Goal: Transaction & Acquisition: Purchase product/service

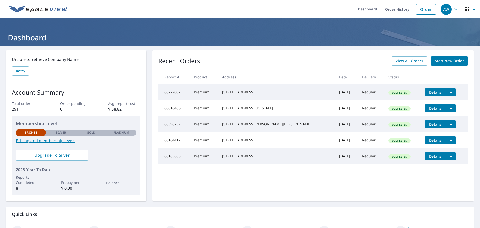
click at [450, 62] on span "Start New Order" at bounding box center [449, 61] width 29 height 6
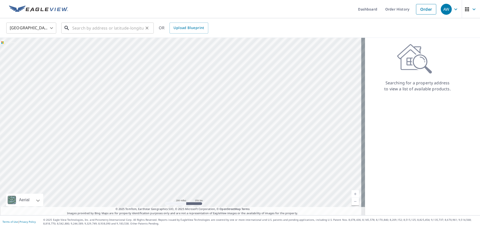
click at [90, 29] on input "text" at bounding box center [107, 28] width 71 height 14
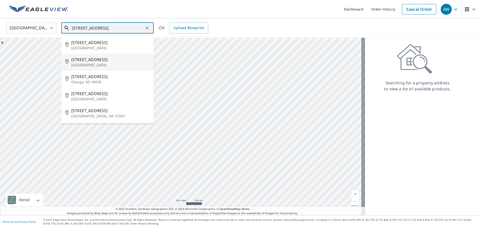
click at [109, 64] on p "[GEOGRAPHIC_DATA]" at bounding box center [110, 65] width 79 height 5
type input "[STREET_ADDRESS]"
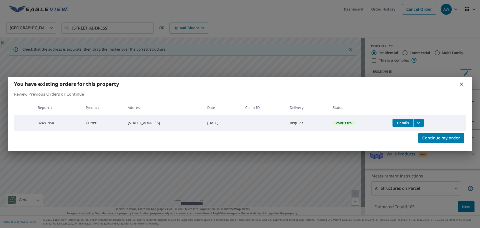
click at [461, 83] on icon at bounding box center [462, 84] width 4 height 4
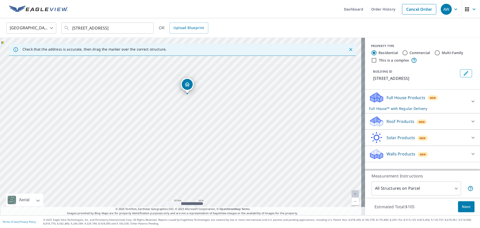
drag, startPoint x: 213, startPoint y: 142, endPoint x: 219, endPoint y: 110, distance: 32.9
click at [219, 110] on div "[STREET_ADDRESS]" at bounding box center [182, 126] width 365 height 177
drag, startPoint x: 200, startPoint y: 134, endPoint x: 194, endPoint y: 148, distance: 14.8
click at [194, 148] on div "[STREET_ADDRESS]" at bounding box center [182, 126] width 365 height 177
drag, startPoint x: 202, startPoint y: 110, endPoint x: 200, endPoint y: 117, distance: 7.3
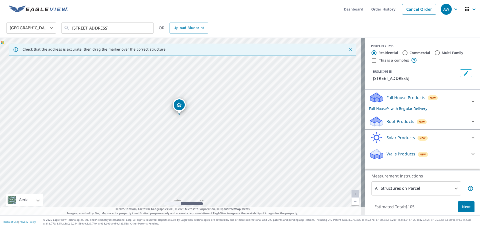
click at [200, 117] on div "[STREET_ADDRESS]" at bounding box center [182, 126] width 365 height 177
drag, startPoint x: 200, startPoint y: 117, endPoint x: 198, endPoint y: 127, distance: 10.4
click at [198, 127] on div "[STREET_ADDRESS]" at bounding box center [182, 126] width 365 height 177
click at [205, 165] on div "[STREET_ADDRESS]" at bounding box center [182, 126] width 365 height 177
drag, startPoint x: 207, startPoint y: 129, endPoint x: 219, endPoint y: 130, distance: 12.3
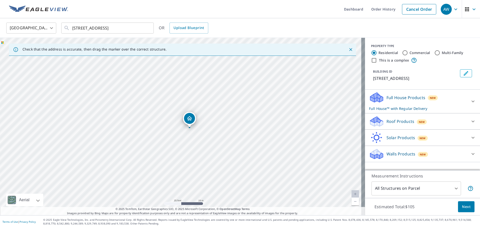
click at [219, 130] on div "[STREET_ADDRESS]" at bounding box center [182, 126] width 365 height 177
drag, startPoint x: 219, startPoint y: 130, endPoint x: 235, endPoint y: 126, distance: 16.4
click at [235, 126] on div "[STREET_ADDRESS]" at bounding box center [182, 126] width 365 height 177
click at [470, 101] on icon at bounding box center [473, 101] width 6 height 6
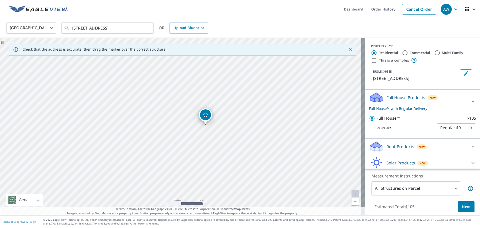
scroll to position [17, 0]
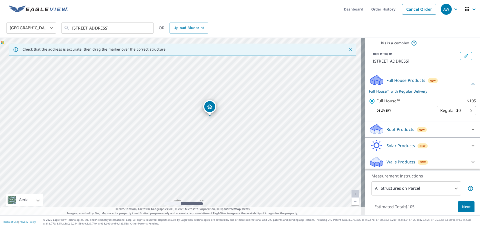
drag, startPoint x: 210, startPoint y: 157, endPoint x: 214, endPoint y: 148, distance: 9.3
click at [214, 148] on div "[STREET_ADDRESS]" at bounding box center [182, 126] width 365 height 177
drag, startPoint x: 237, startPoint y: 137, endPoint x: 235, endPoint y: 133, distance: 4.4
click at [235, 133] on div "[STREET_ADDRESS]" at bounding box center [182, 126] width 365 height 177
drag, startPoint x: 243, startPoint y: 127, endPoint x: 217, endPoint y: 125, distance: 26.1
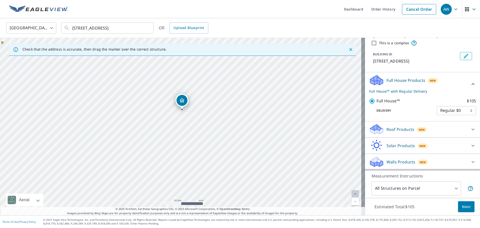
click at [217, 125] on div "[STREET_ADDRESS]" at bounding box center [182, 126] width 365 height 177
click at [452, 190] on body "AW AW Dashboard Order History Cancel Order AW [GEOGRAPHIC_DATA] [GEOGRAPHIC_DAT…" at bounding box center [240, 114] width 480 height 228
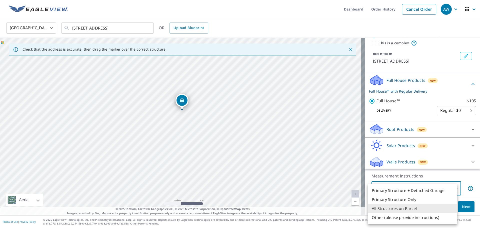
click at [424, 200] on li "Primary Structure Only" at bounding box center [413, 199] width 90 height 9
type input "2"
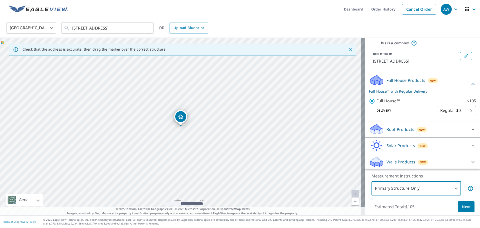
click at [465, 208] on span "Next" at bounding box center [466, 207] width 9 height 6
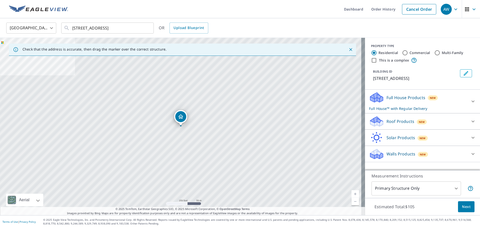
click at [458, 122] on div "Roof Products New" at bounding box center [418, 122] width 98 height 12
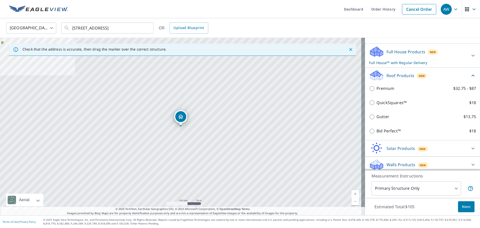
scroll to position [49, 0]
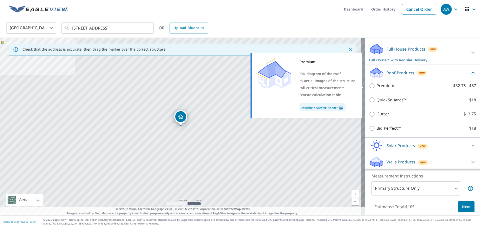
click at [390, 85] on label "Premium $32.75 - $87" at bounding box center [427, 86] width 100 height 6
click at [377, 85] on input "Premium $32.75 - $87" at bounding box center [373, 86] width 8 height 6
checkbox input "true"
checkbox input "false"
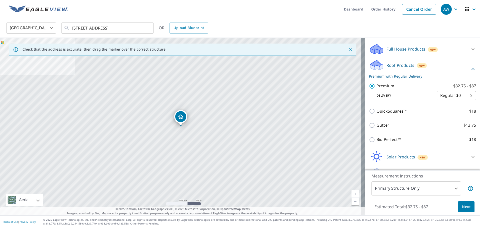
click at [462, 209] on span "Next" at bounding box center [466, 207] width 9 height 6
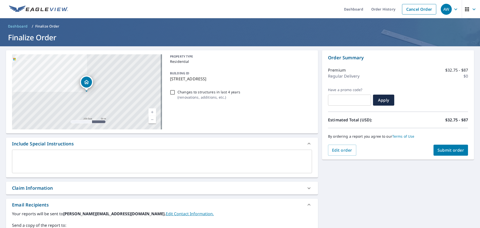
drag, startPoint x: 447, startPoint y: 153, endPoint x: 420, endPoint y: 205, distance: 58.4
click at [420, 205] on div "[STREET_ADDRESS] Aerial Road A standard road map Aerial A detailed look from ab…" at bounding box center [240, 174] width 480 height 256
click at [420, 203] on div "[STREET_ADDRESS] Aerial Road A standard road map Aerial A detailed look from ab…" at bounding box center [240, 174] width 480 height 256
drag, startPoint x: 442, startPoint y: 152, endPoint x: 412, endPoint y: 190, distance: 48.4
click at [412, 190] on div "[STREET_ADDRESS] Aerial Road A standard road map Aerial A detailed look from ab…" at bounding box center [240, 174] width 480 height 256
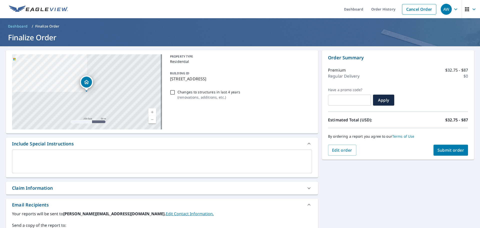
click at [412, 190] on div "[STREET_ADDRESS] Aerial Road A standard road map Aerial A detailed look from ab…" at bounding box center [240, 174] width 480 height 256
click at [103, 187] on div "Claim Information" at bounding box center [157, 188] width 291 height 7
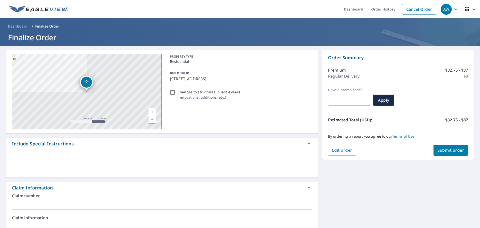
click at [386, 193] on div "[STREET_ADDRESS] Aerial Road A standard road map Aerial A detailed look from ab…" at bounding box center [240, 227] width 480 height 363
drag, startPoint x: 380, startPoint y: 188, endPoint x: 384, endPoint y: 191, distance: 5.4
click at [380, 188] on div "[STREET_ADDRESS] Aerial Road A standard road map Aerial A detailed look from ab…" at bounding box center [240, 227] width 480 height 363
drag, startPoint x: 419, startPoint y: 200, endPoint x: 376, endPoint y: 180, distance: 47.8
click at [414, 196] on div "[STREET_ADDRESS] Aerial Road A standard road map Aerial A detailed look from ab…" at bounding box center [240, 227] width 480 height 363
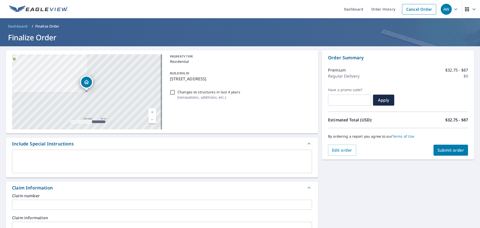
click at [351, 174] on div "[STREET_ADDRESS] Aerial Road A standard road map Aerial A detailed look from ab…" at bounding box center [240, 227] width 480 height 363
click at [409, 195] on div "[STREET_ADDRESS] Aerial Road A standard road map Aerial A detailed look from ab…" at bounding box center [240, 227] width 480 height 363
drag, startPoint x: 450, startPoint y: 150, endPoint x: 424, endPoint y: 194, distance: 51.4
click at [424, 194] on div "[STREET_ADDRESS] Aerial Road A standard road map Aerial A detailed look from ab…" at bounding box center [240, 227] width 480 height 363
drag, startPoint x: 441, startPoint y: 151, endPoint x: 413, endPoint y: 209, distance: 64.9
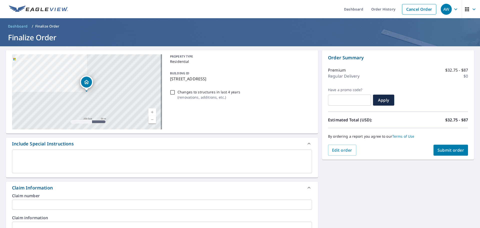
click at [413, 209] on div "[STREET_ADDRESS] Aerial Road A standard road map Aerial A detailed look from ab…" at bounding box center [240, 227] width 480 height 363
click at [385, 178] on div "[STREET_ADDRESS] Aerial Road A standard road map Aerial A detailed look from ab…" at bounding box center [240, 227] width 480 height 363
click at [448, 151] on span "Submit order" at bounding box center [451, 150] width 27 height 6
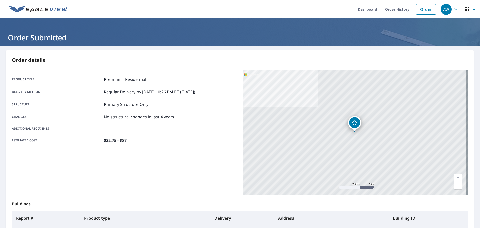
click at [131, 175] on div "Product type Premium - Residential Delivery method Regular Delivery by [DATE] 1…" at bounding box center [124, 132] width 225 height 125
